Goal: Information Seeking & Learning: Learn about a topic

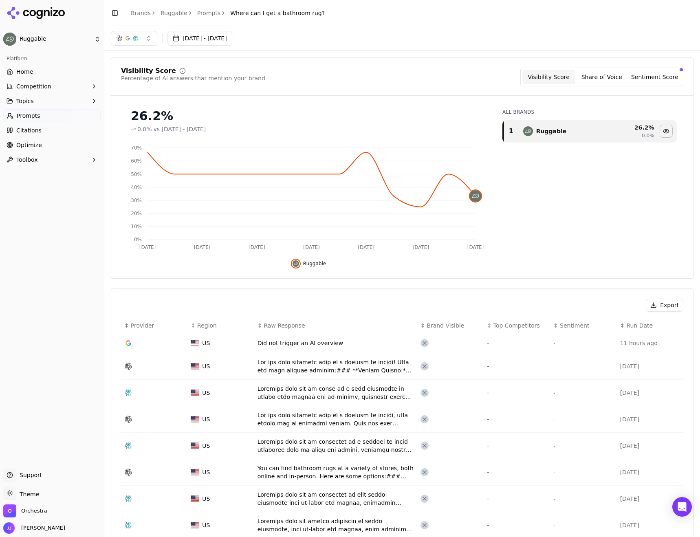
scroll to position [163, 0]
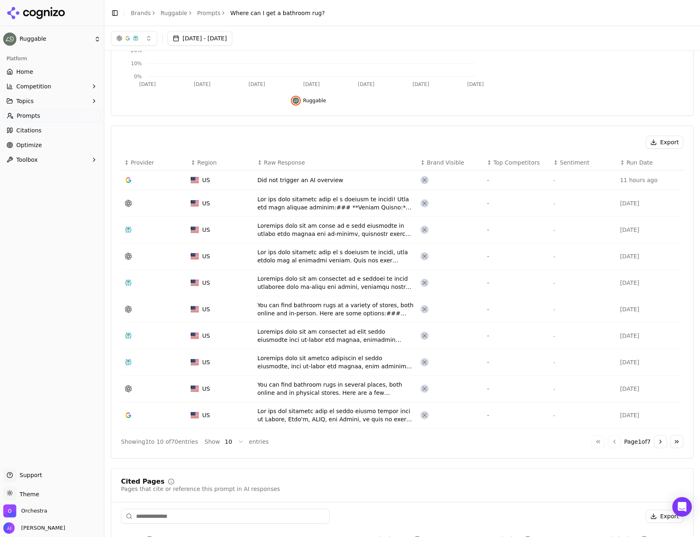
click at [49, 17] on icon at bounding box center [36, 13] width 59 height 12
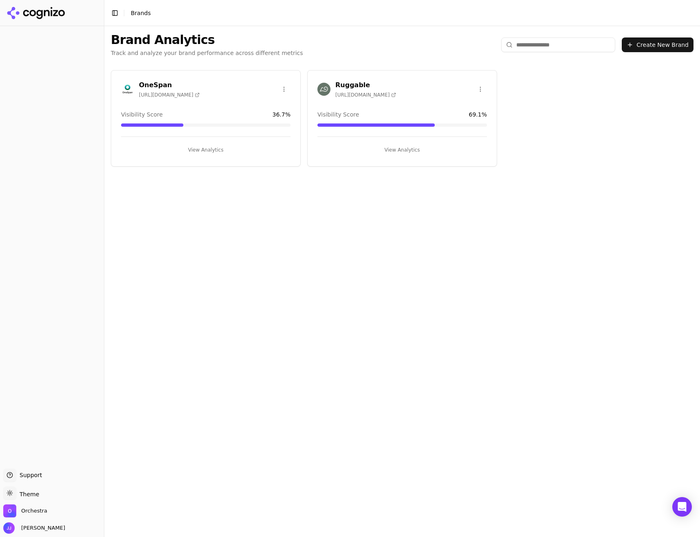
click at [204, 154] on button "View Analytics" at bounding box center [205, 149] width 169 height 13
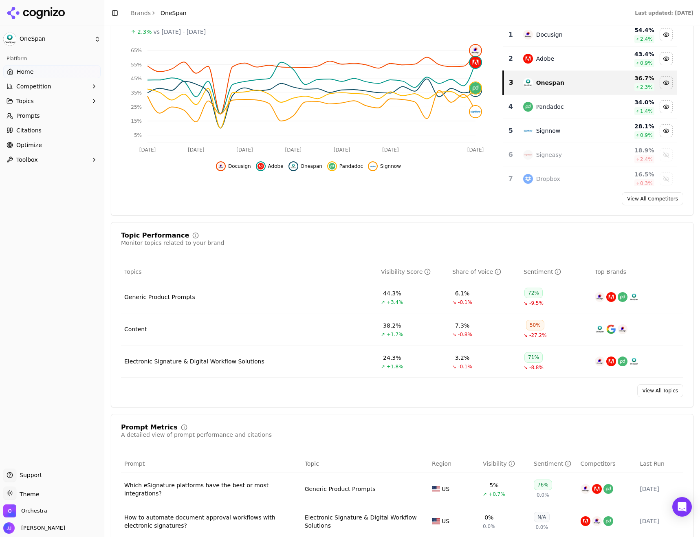
scroll to position [204, 0]
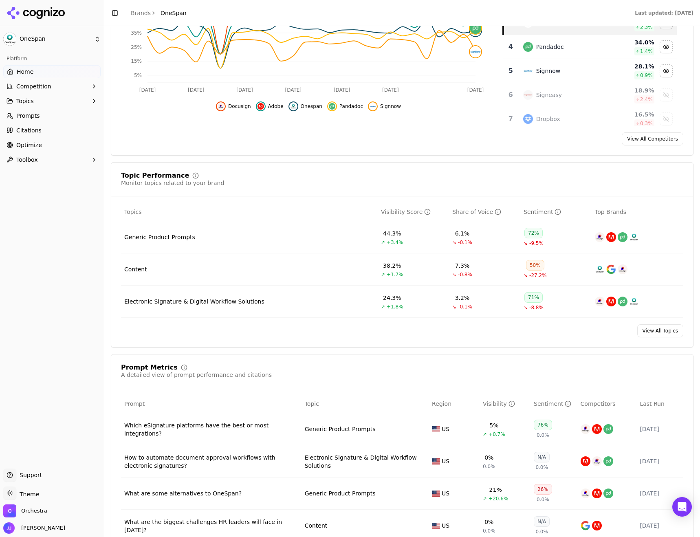
click at [168, 238] on div "Generic Product Prompts" at bounding box center [159, 237] width 71 height 8
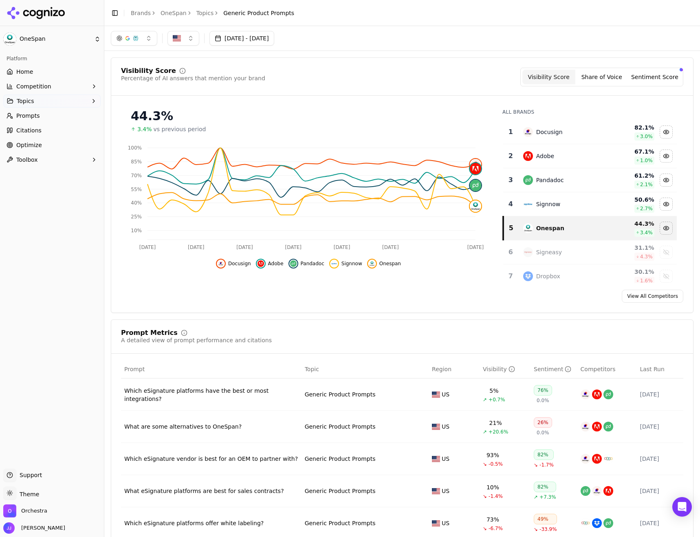
click at [607, 76] on button "Share of Voice" at bounding box center [601, 77] width 53 height 15
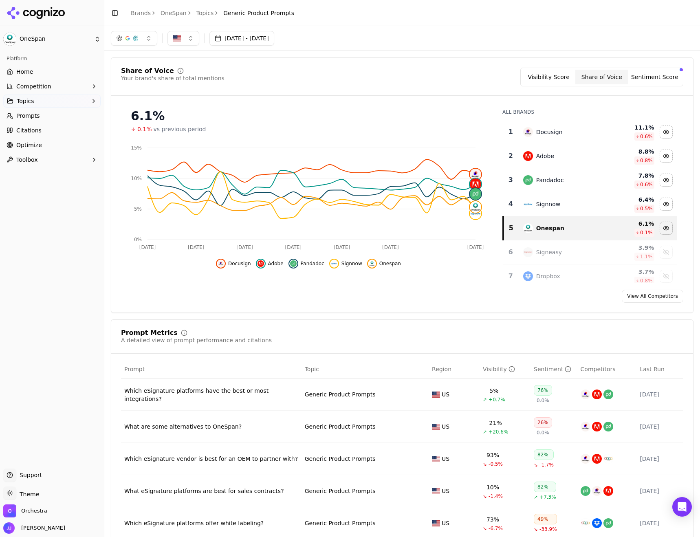
click at [545, 72] on button "Visibility Score" at bounding box center [548, 77] width 53 height 15
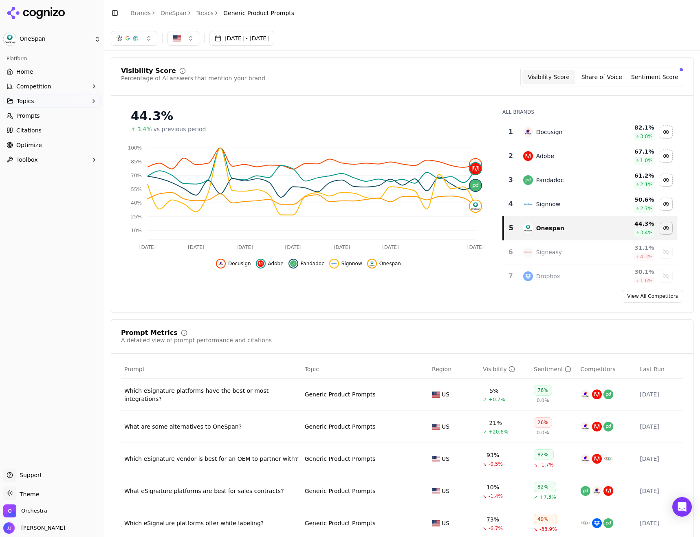
click at [641, 80] on button "Sentiment Score" at bounding box center [654, 77] width 53 height 15
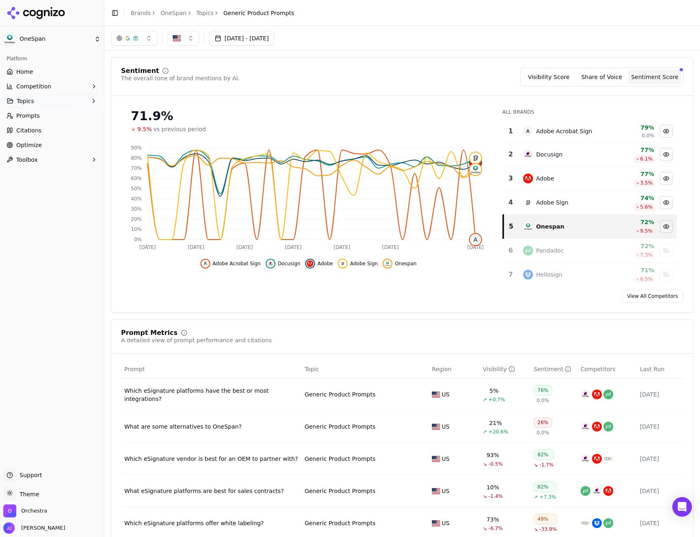
click at [539, 75] on button "Visibility Score" at bounding box center [548, 77] width 53 height 15
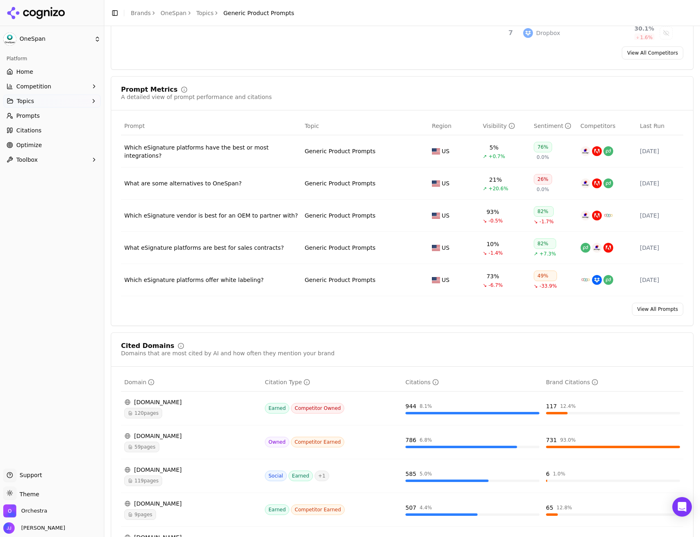
scroll to position [244, 0]
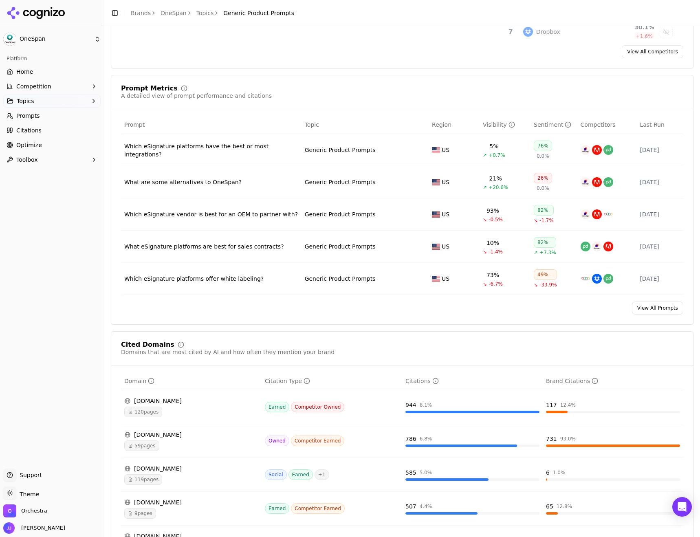
click at [651, 309] on link "View All Prompts" at bounding box center [657, 307] width 51 height 13
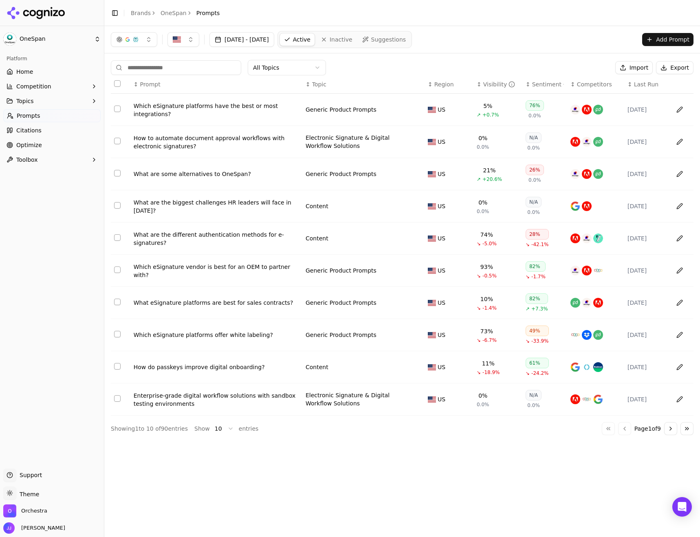
click at [290, 66] on html "OneSpan Platform Home Competition Topics Prompts Citations Optimize Toolbox Sup…" at bounding box center [350, 268] width 700 height 537
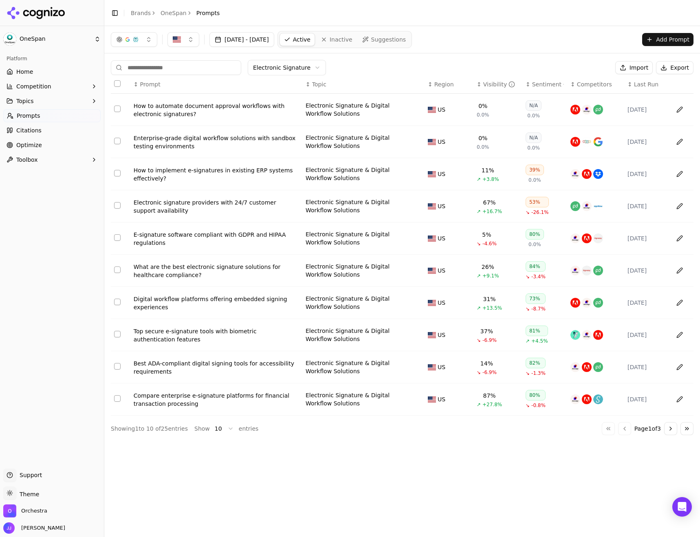
click at [485, 87] on div "Visibility" at bounding box center [499, 84] width 32 height 8
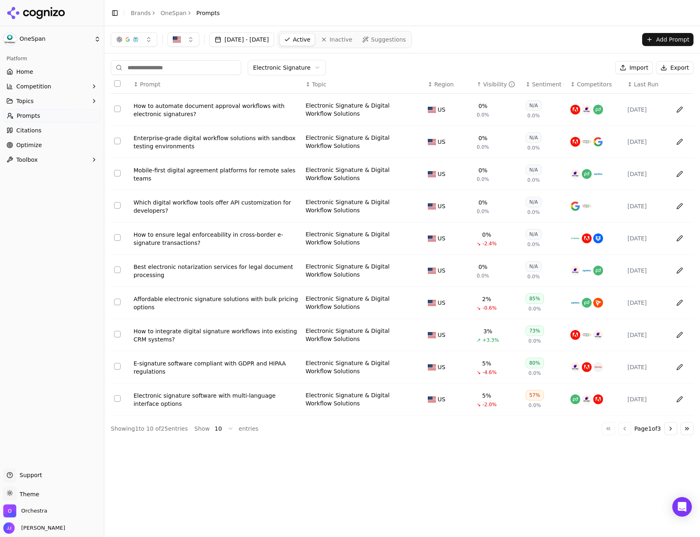
click at [485, 87] on div "Visibility" at bounding box center [499, 84] width 32 height 8
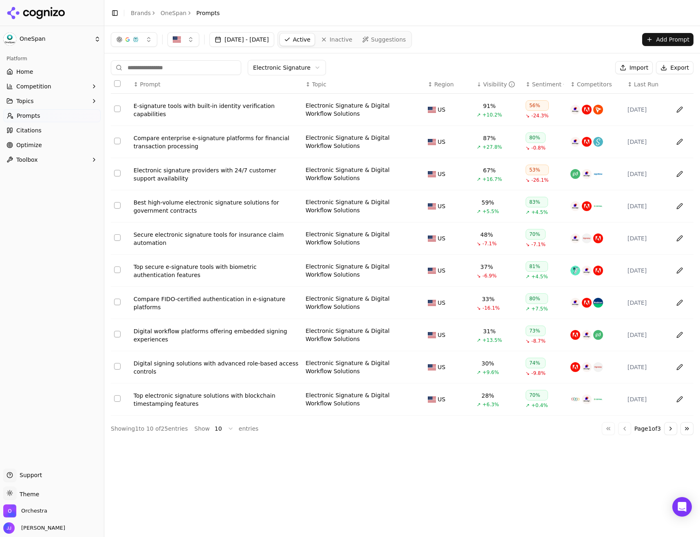
click at [223, 430] on html "OneSpan Platform Home Competition Topics Prompts Citations Optimize Toolbox Sup…" at bounding box center [350, 268] width 700 height 537
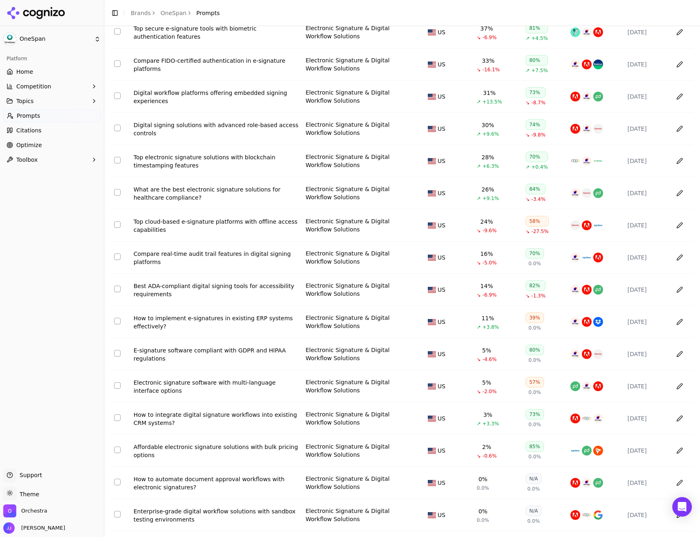
scroll to position [374, 0]
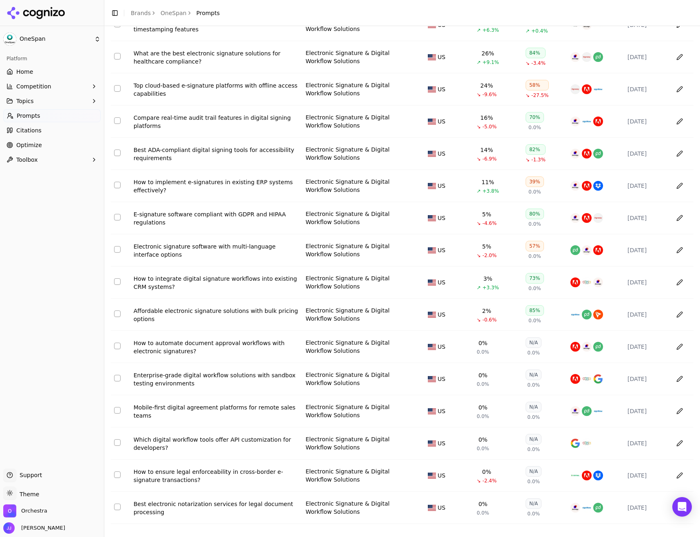
click at [199, 217] on div "E-signature software compliant with GDPR and HIPAA regulations" at bounding box center [216, 218] width 165 height 16
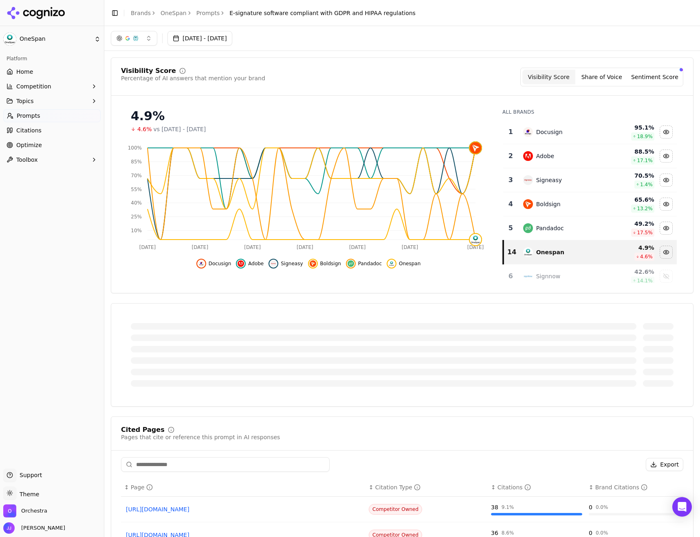
click at [204, 40] on button "[DATE] - [DATE]" at bounding box center [199, 38] width 65 height 15
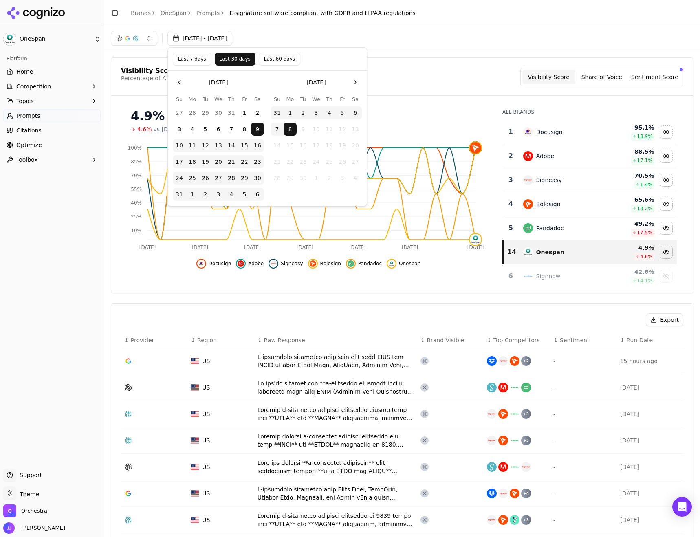
click at [180, 81] on button "Go to the Previous Month" at bounding box center [179, 82] width 13 height 13
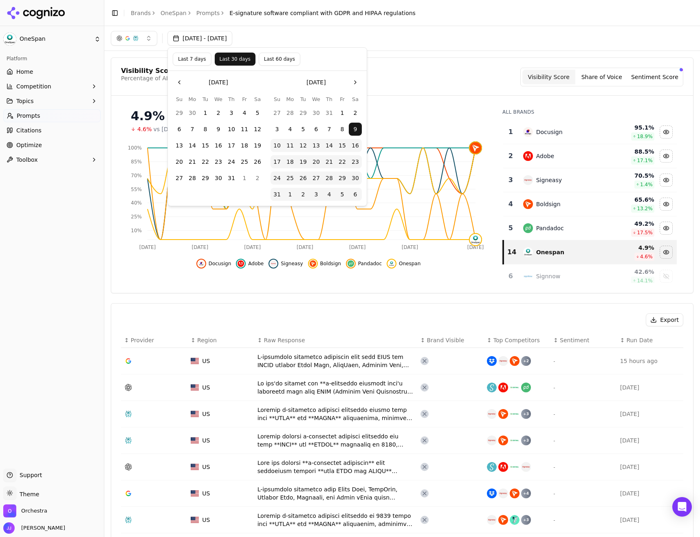
click at [180, 81] on button "Go to the Previous Month" at bounding box center [179, 82] width 13 height 13
click at [178, 109] on button "1" at bounding box center [179, 112] width 13 height 13
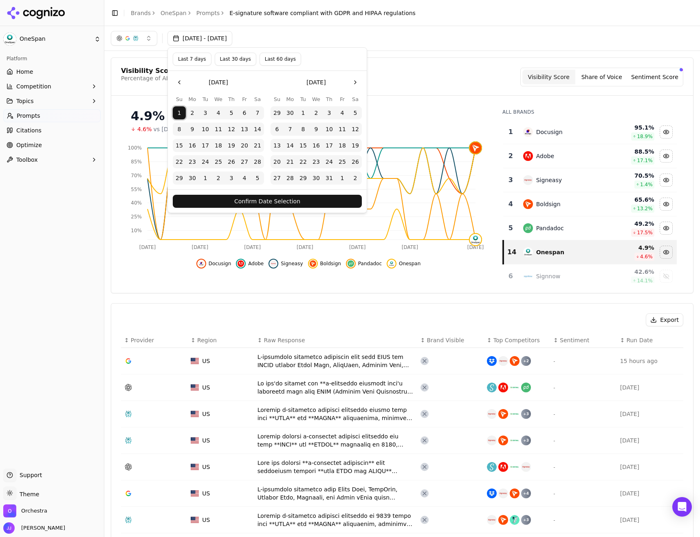
click at [267, 200] on button "Confirm Date Selection" at bounding box center [267, 201] width 189 height 13
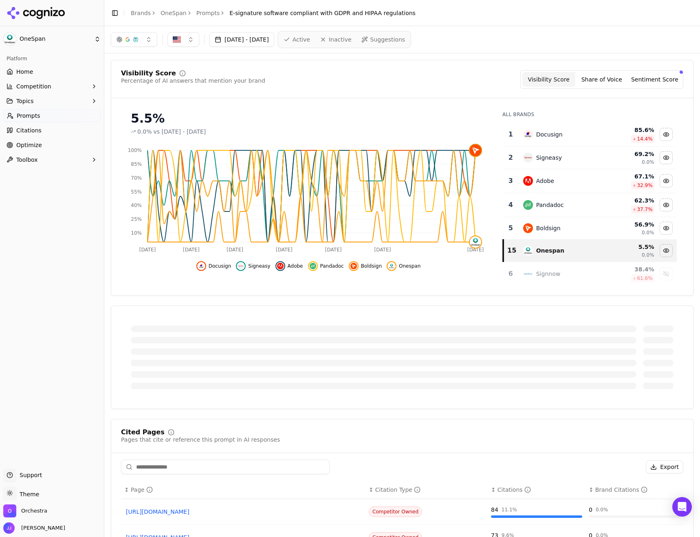
click at [562, 131] on div "Docusign" at bounding box center [563, 135] width 80 height 10
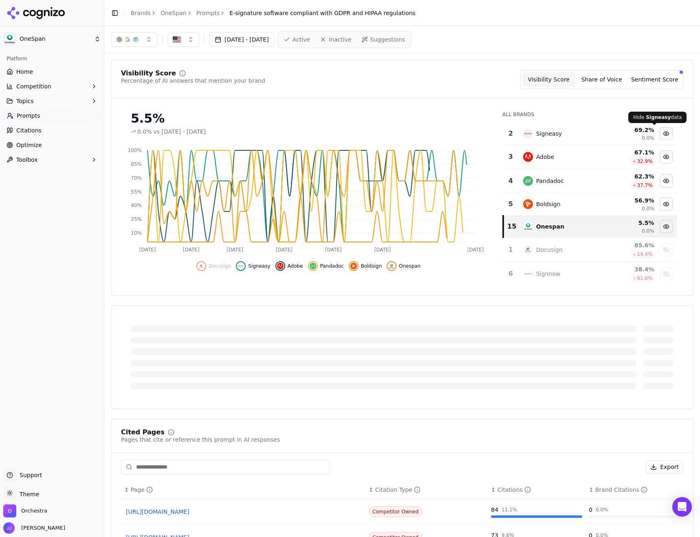
click at [660, 135] on div "Hide signeasy data" at bounding box center [666, 133] width 12 height 12
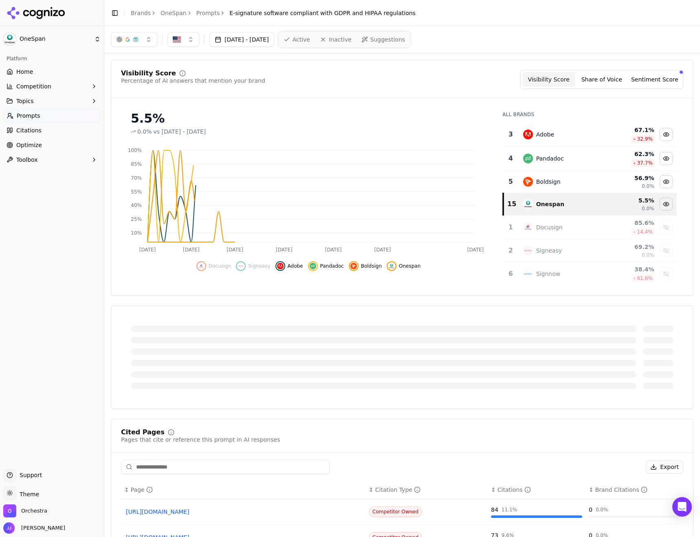
click at [660, 135] on div "Hide adobe data" at bounding box center [666, 134] width 12 height 12
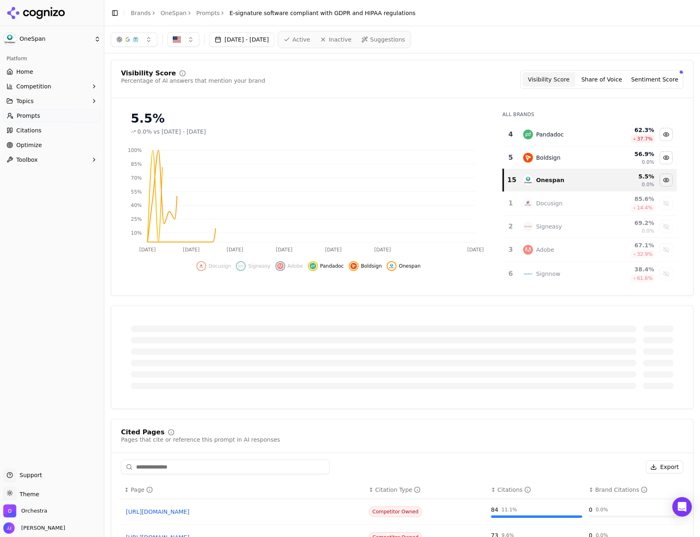
click at [660, 135] on div "Hide pandadoc data" at bounding box center [666, 134] width 12 height 12
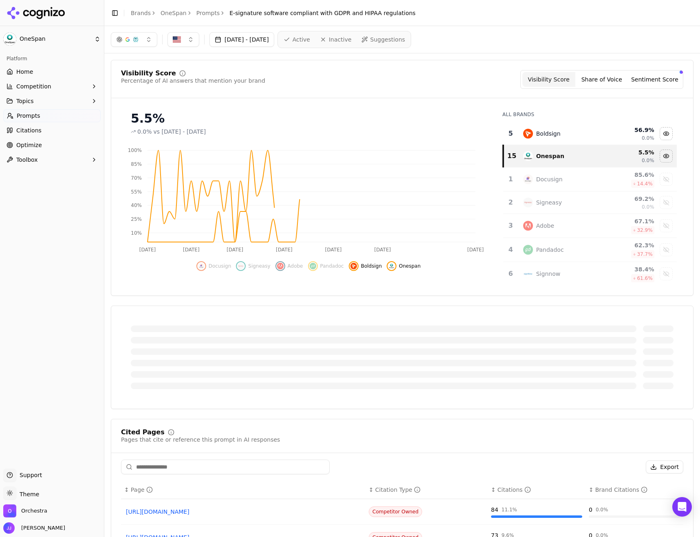
click at [660, 135] on div "Hide boldsign data" at bounding box center [666, 133] width 12 height 12
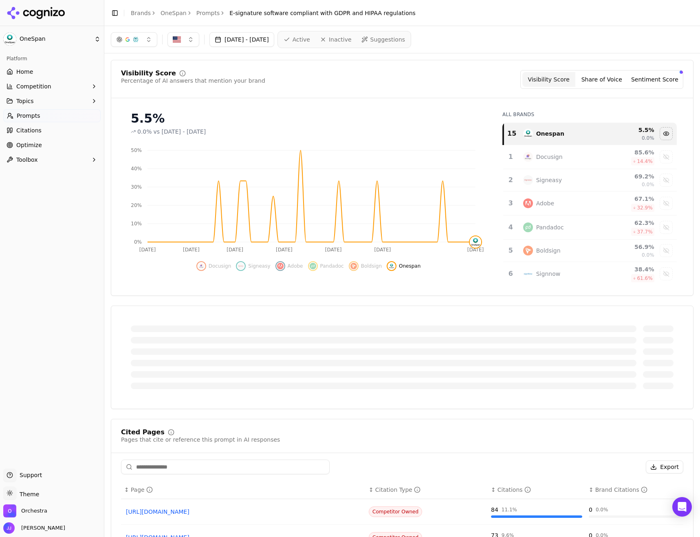
click at [199, 11] on link "Prompts" at bounding box center [208, 13] width 24 height 8
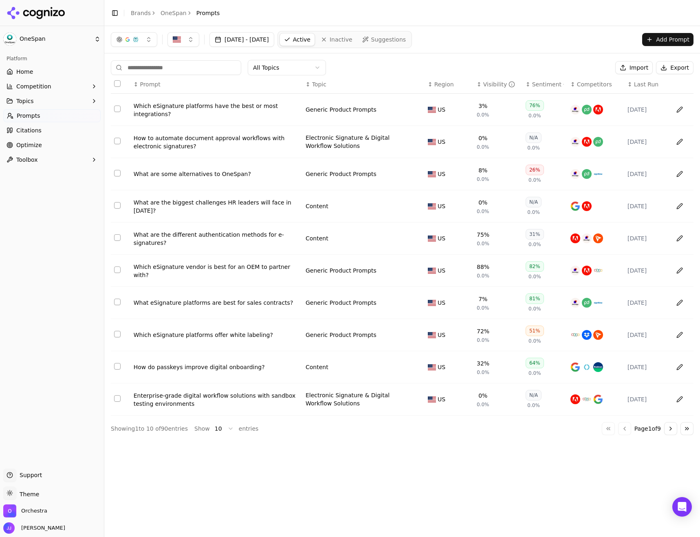
click at [492, 86] on div "Visibility" at bounding box center [499, 84] width 32 height 8
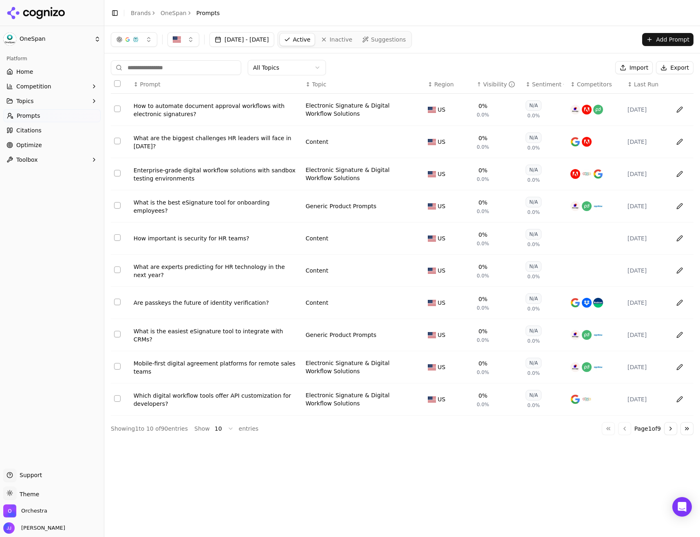
click at [492, 86] on div "Visibility" at bounding box center [499, 84] width 32 height 8
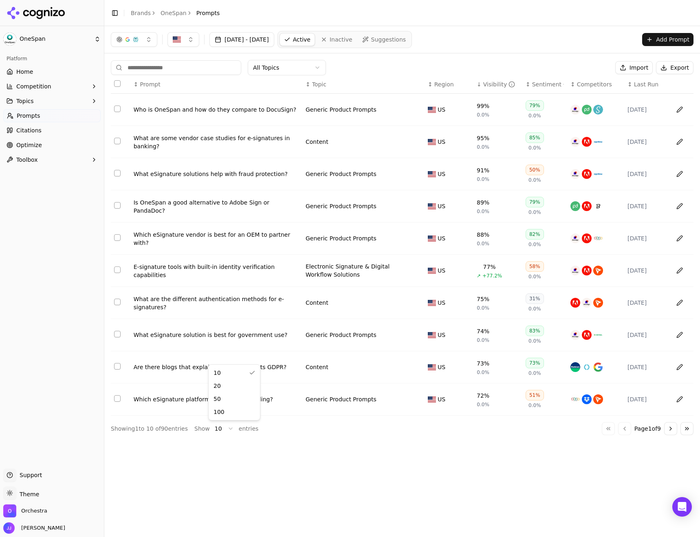
click at [217, 430] on html "OneSpan Platform Home Competition Topics Prompts Citations Optimize Toolbox Sup…" at bounding box center [350, 268] width 700 height 537
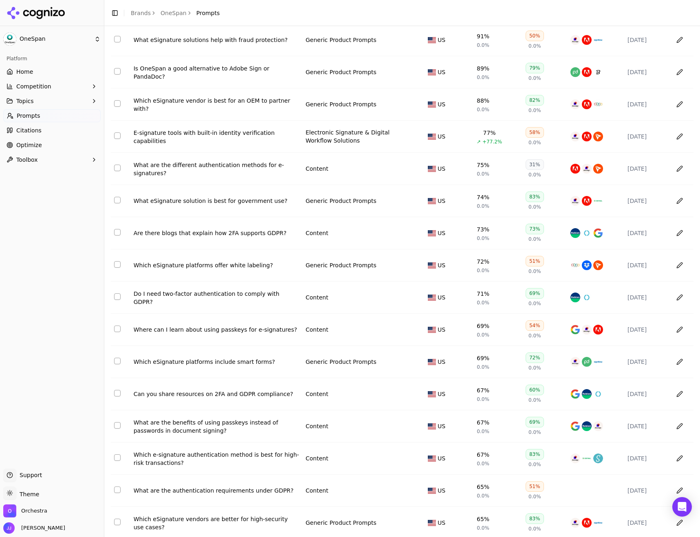
scroll to position [285, 0]
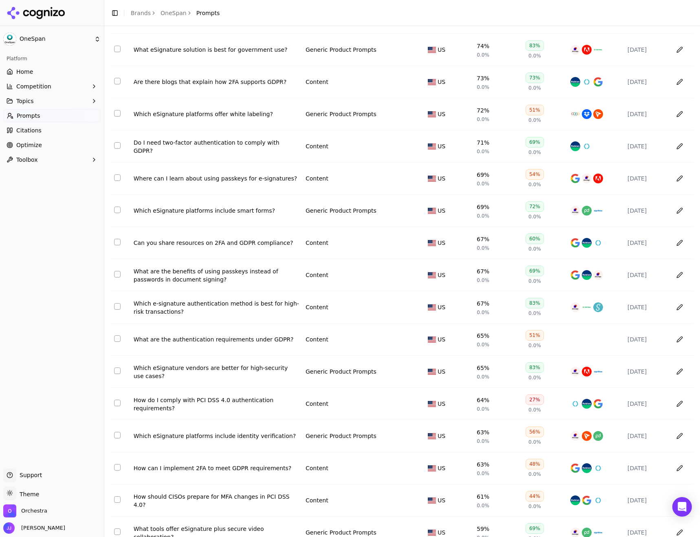
click at [210, 401] on div "How do I comply with PCI DSS 4.0 authentication requirements?" at bounding box center [216, 404] width 165 height 16
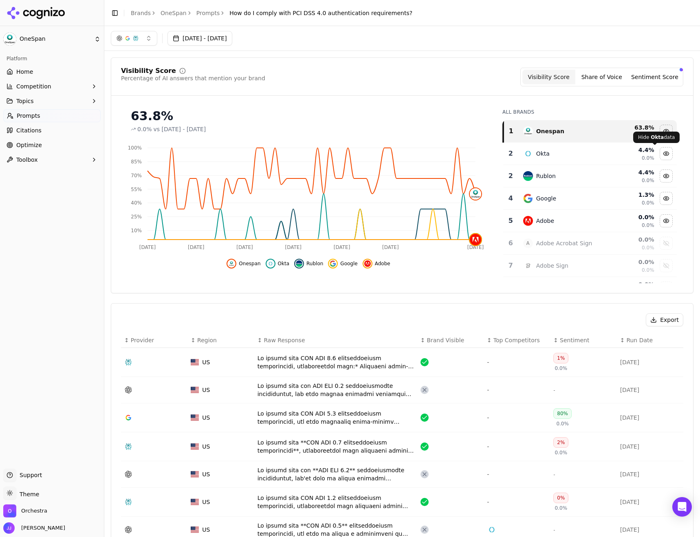
click at [660, 157] on div "Hide okta data" at bounding box center [666, 153] width 12 height 12
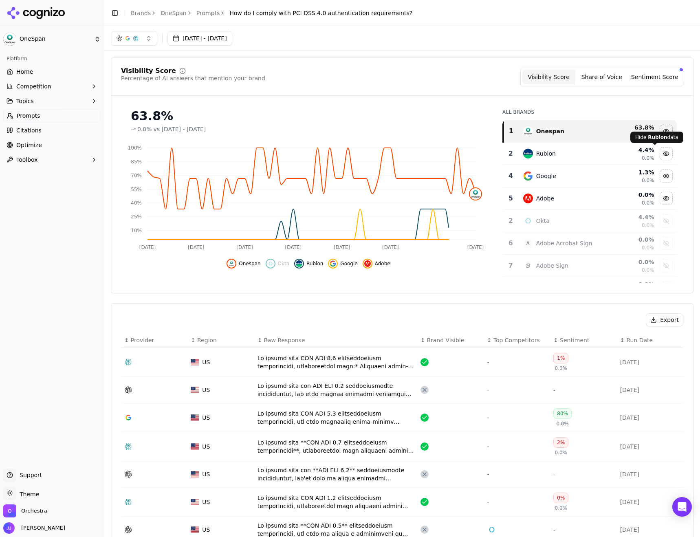
click at [660, 149] on div "Hide rublon data" at bounding box center [666, 153] width 12 height 12
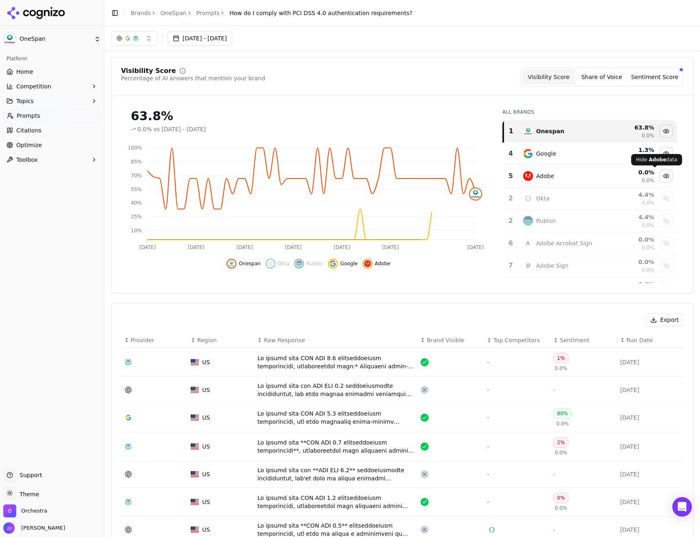
click at [655, 156] on div "Hide Adobe data Hide Adobe data" at bounding box center [656, 159] width 51 height 11
click at [660, 153] on div "Hide google data" at bounding box center [666, 153] width 12 height 12
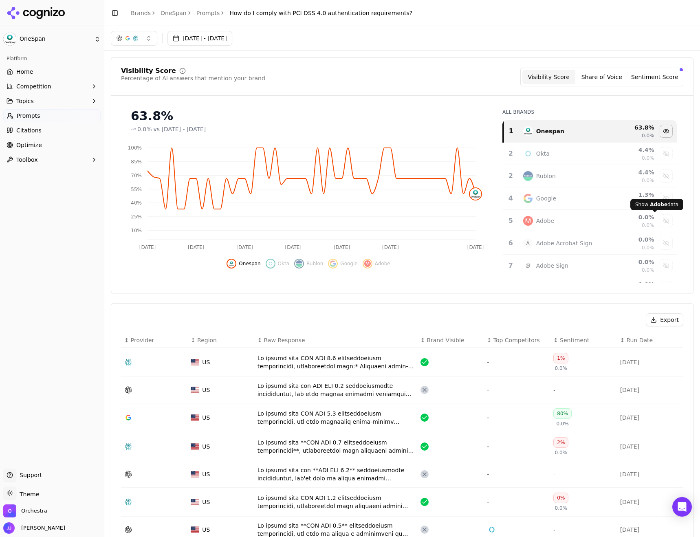
click at [660, 222] on div "Show adobe data" at bounding box center [666, 221] width 12 height 12
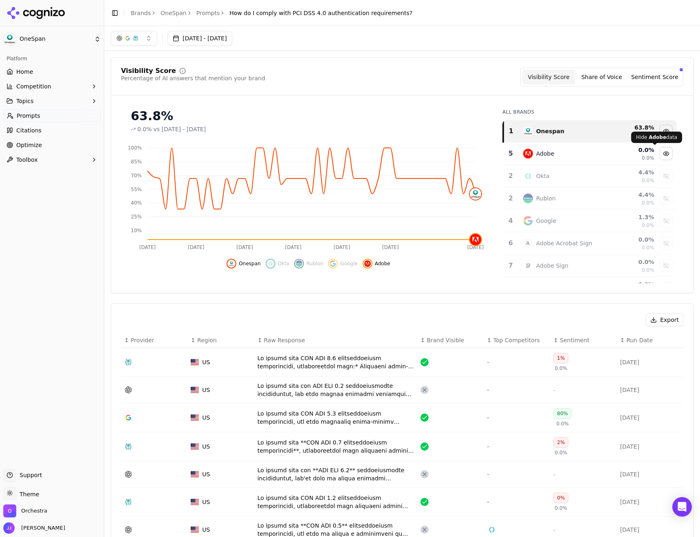
click at [660, 150] on div "Hide adobe data" at bounding box center [666, 153] width 12 height 12
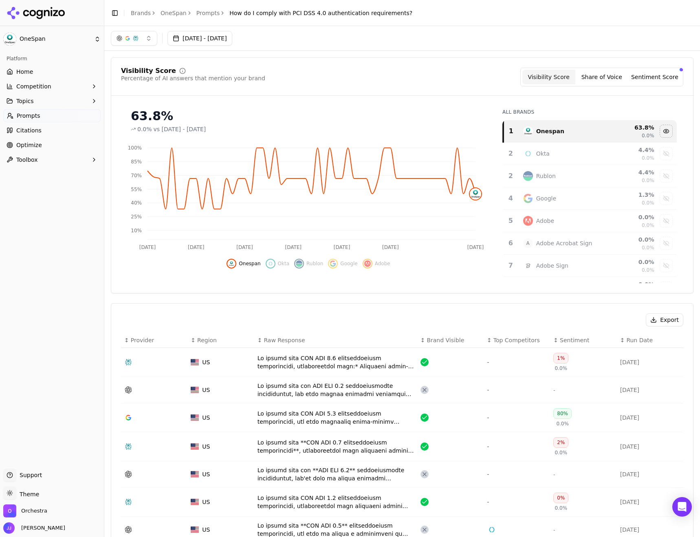
click at [199, 13] on link "Prompts" at bounding box center [208, 13] width 24 height 8
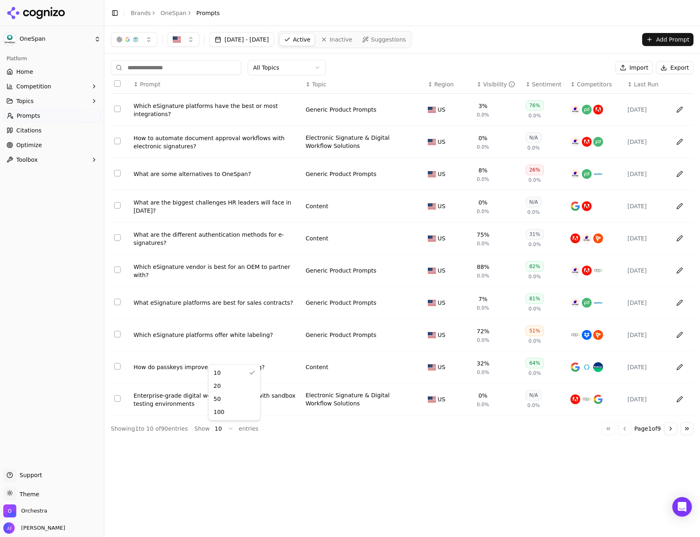
click at [214, 430] on html "OneSpan Platform Home Competition Topics Prompts Citations Optimize Toolbox Sup…" at bounding box center [350, 268] width 700 height 537
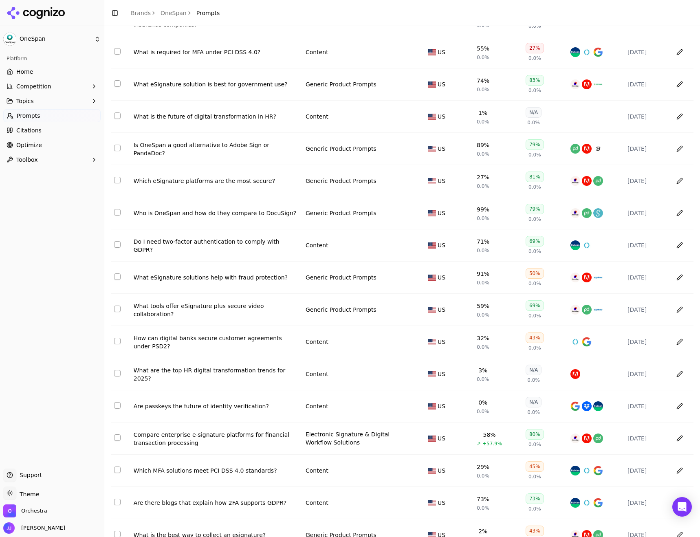
scroll to position [1344, 0]
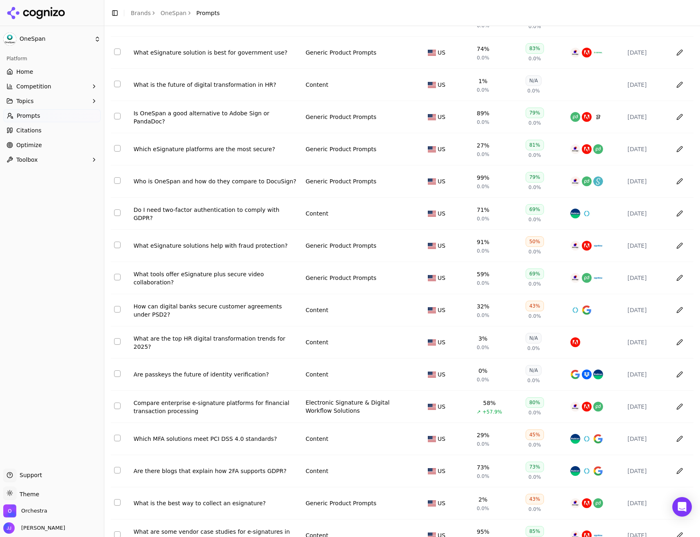
click at [209, 148] on div "Which eSignature platforms are the most secure?" at bounding box center [216, 149] width 165 height 8
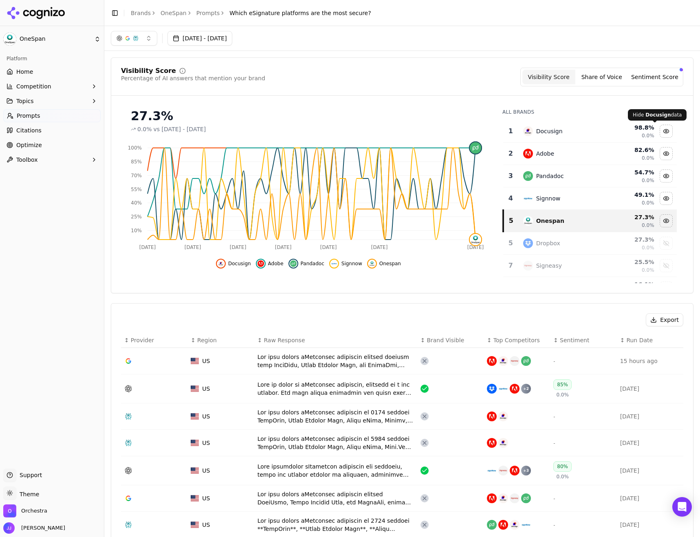
click at [660, 131] on div "Hide docusign data" at bounding box center [666, 131] width 12 height 12
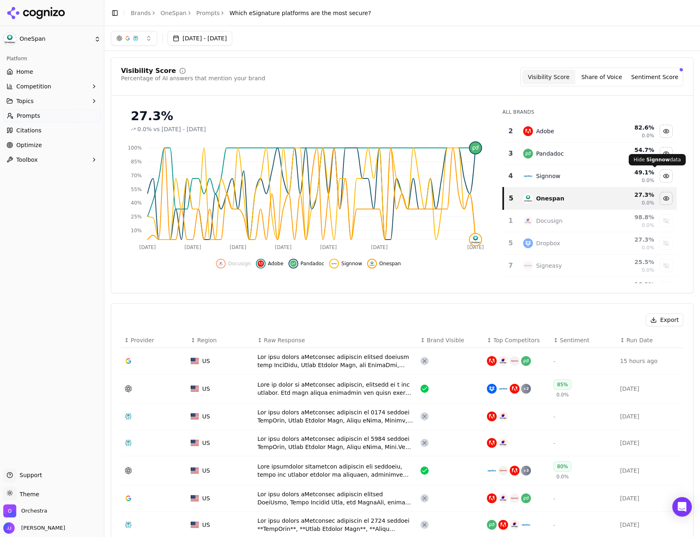
click at [660, 178] on div "Hide signnow data" at bounding box center [666, 176] width 12 height 12
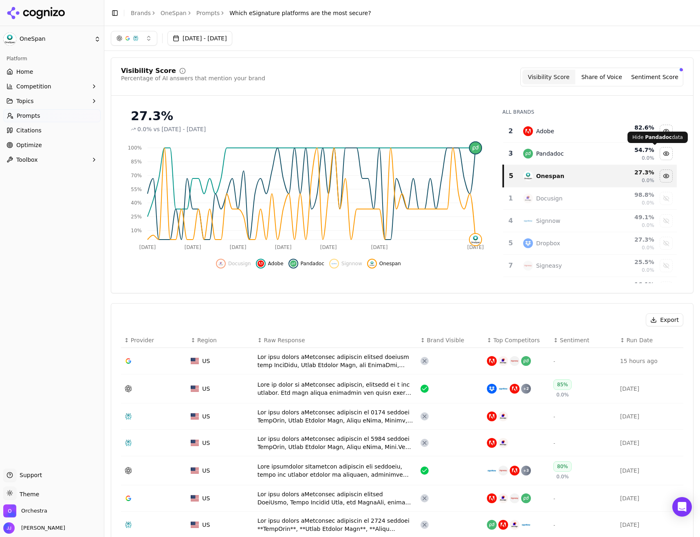
click at [660, 153] on div "Hide pandadoc data" at bounding box center [666, 153] width 12 height 12
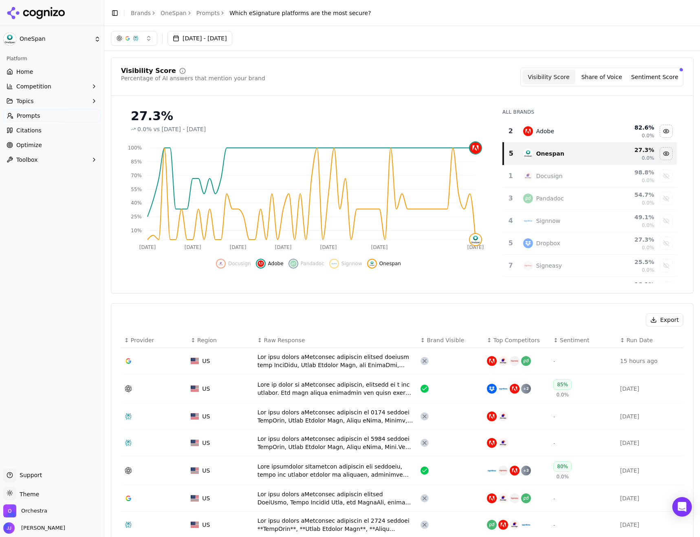
click at [199, 15] on link "Prompts" at bounding box center [208, 13] width 24 height 8
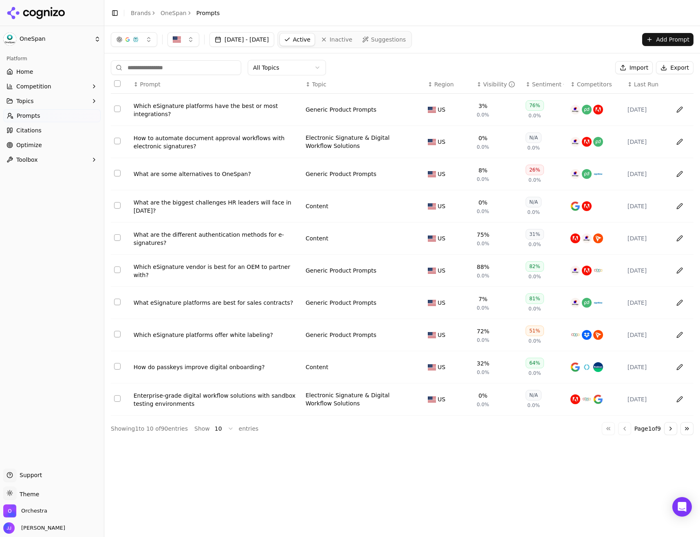
click at [22, 77] on link "Home" at bounding box center [51, 71] width 97 height 13
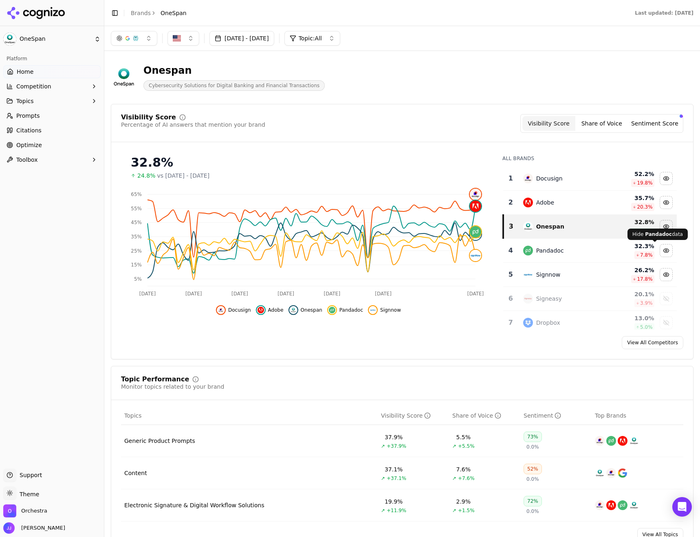
click at [660, 253] on div "Hide pandadoc data" at bounding box center [666, 250] width 12 height 12
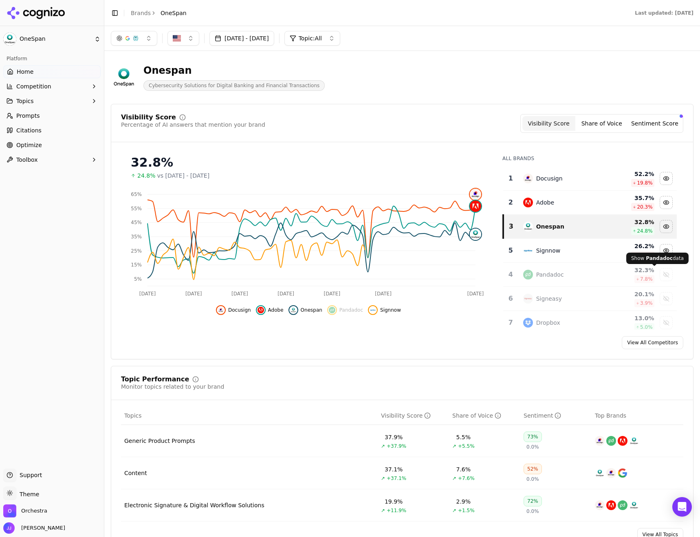
click at [660, 278] on div "Show pandadoc data" at bounding box center [666, 274] width 12 height 12
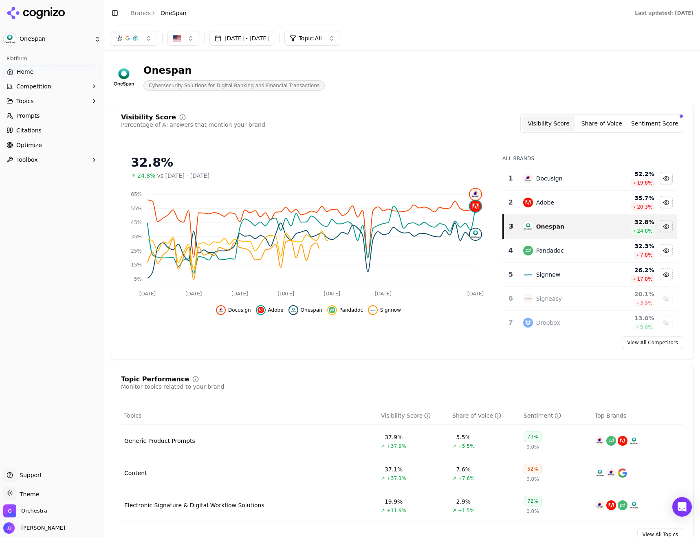
click at [660, 278] on div "Hide signnow data" at bounding box center [666, 274] width 12 height 12
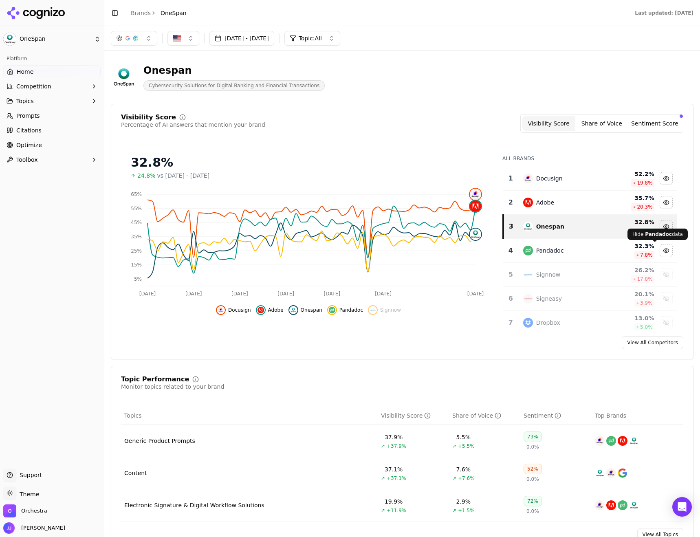
click at [660, 251] on div "Hide pandadoc data" at bounding box center [666, 250] width 12 height 12
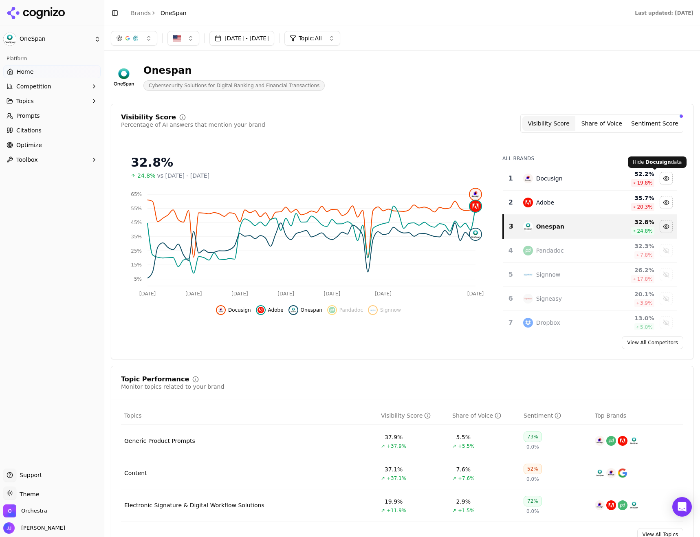
click at [660, 175] on div "Hide docusign data" at bounding box center [666, 178] width 12 height 12
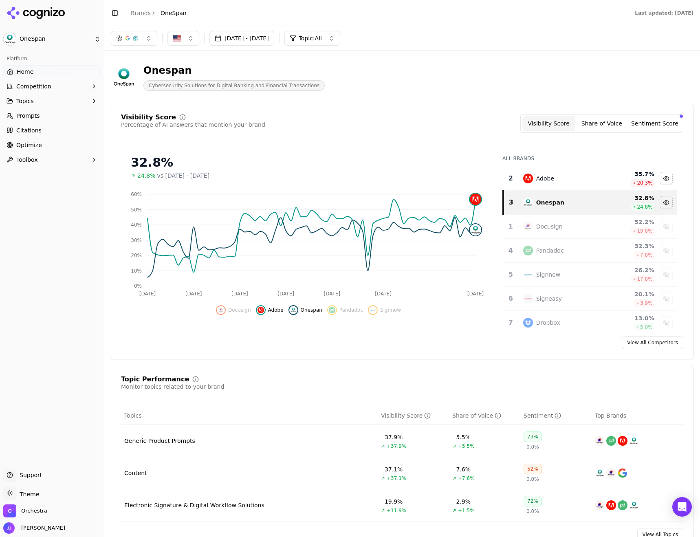
click at [660, 175] on div "Hide adobe data" at bounding box center [666, 178] width 12 height 12
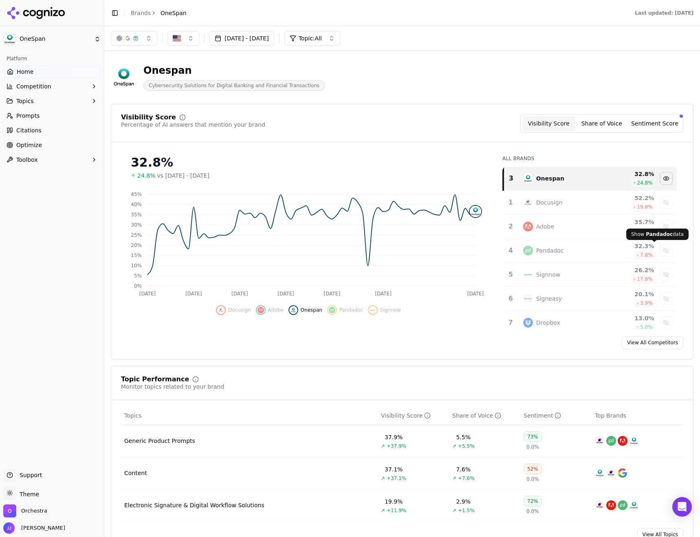
click at [660, 248] on div "Show pandadoc data" at bounding box center [666, 250] width 12 height 12
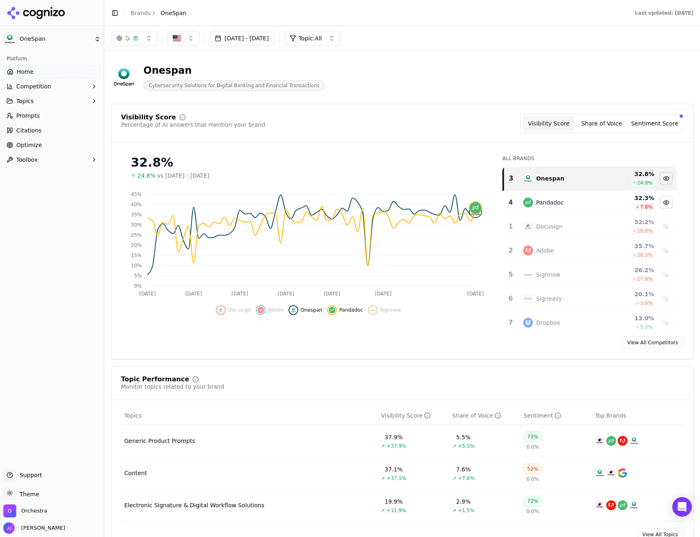
click at [660, 248] on div "Show adobe data" at bounding box center [666, 250] width 12 height 12
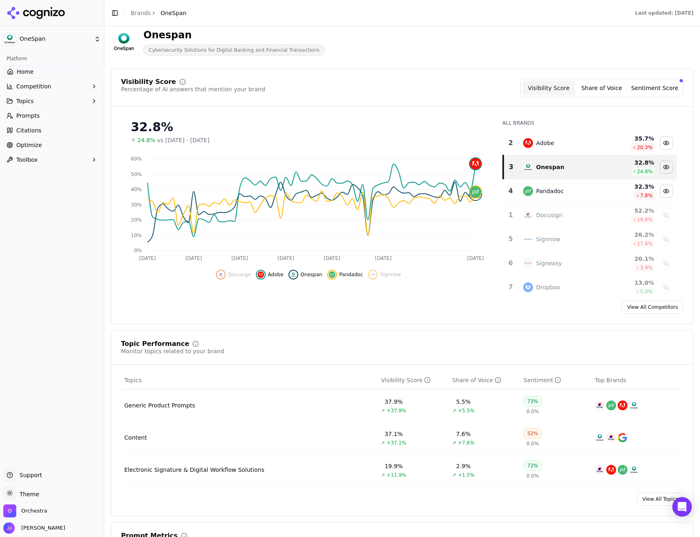
scroll to position [204, 0]
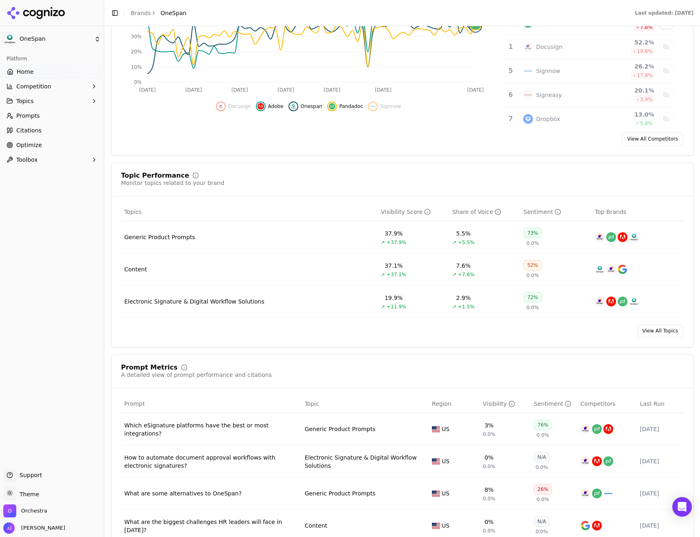
click at [160, 236] on div "Generic Product Prompts" at bounding box center [159, 237] width 71 height 8
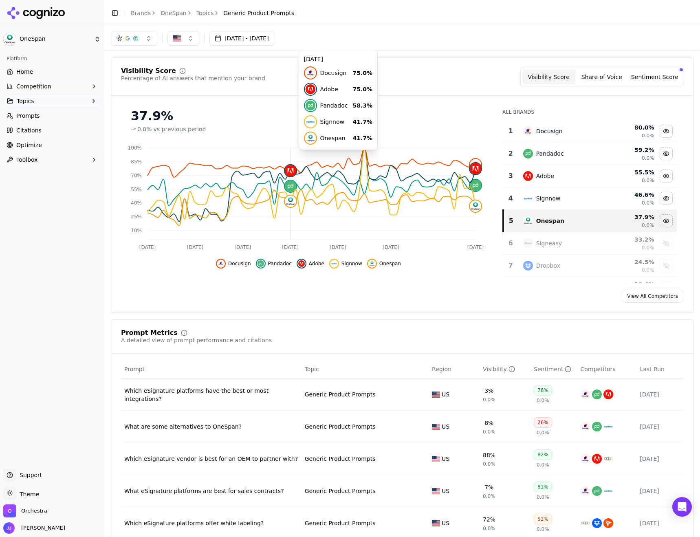
click at [200, 12] on link "Topics" at bounding box center [205, 13] width 18 height 8
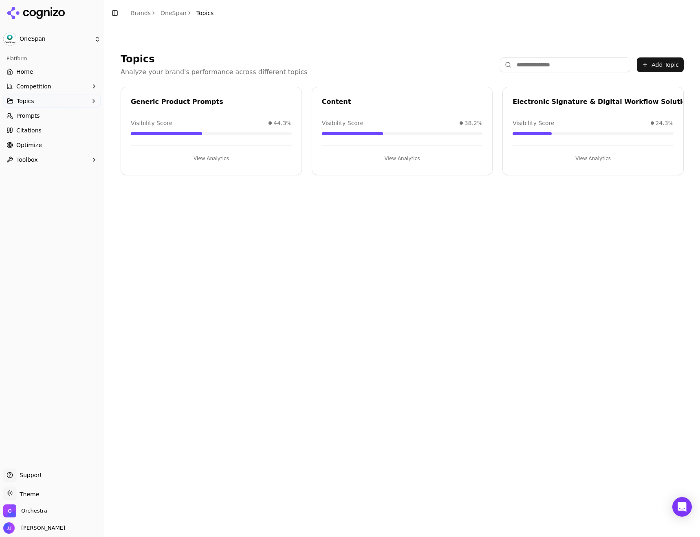
click at [396, 156] on button "View Analytics" at bounding box center [402, 158] width 161 height 13
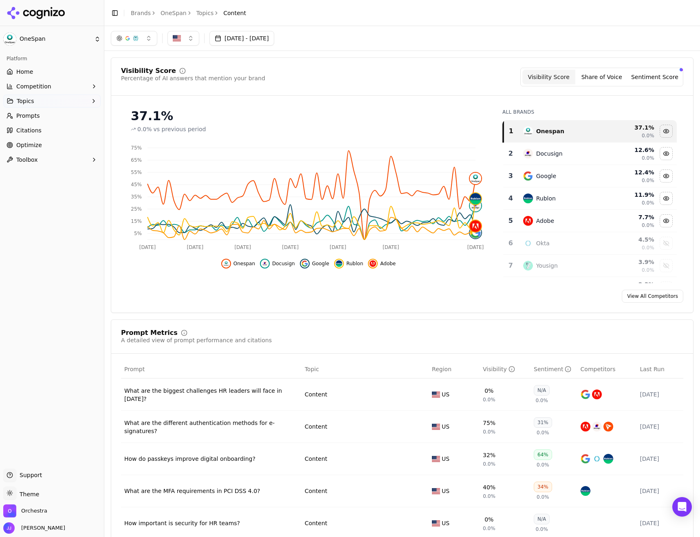
click at [201, 15] on link "Topics" at bounding box center [205, 13] width 18 height 8
